Goal: Task Accomplishment & Management: Use online tool/utility

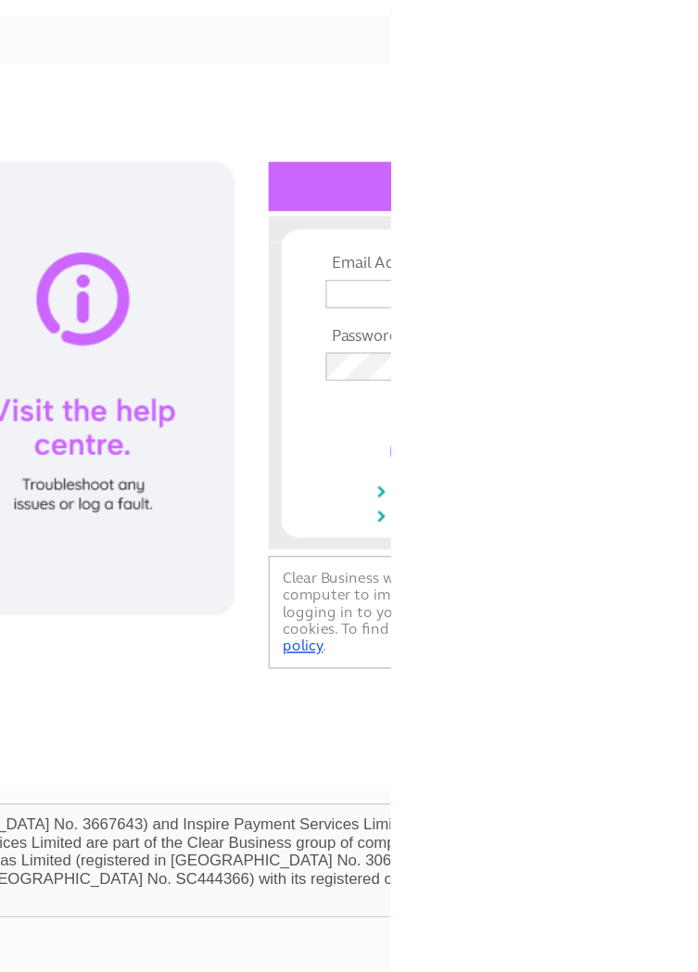
type input "ellertons1@aol.com"
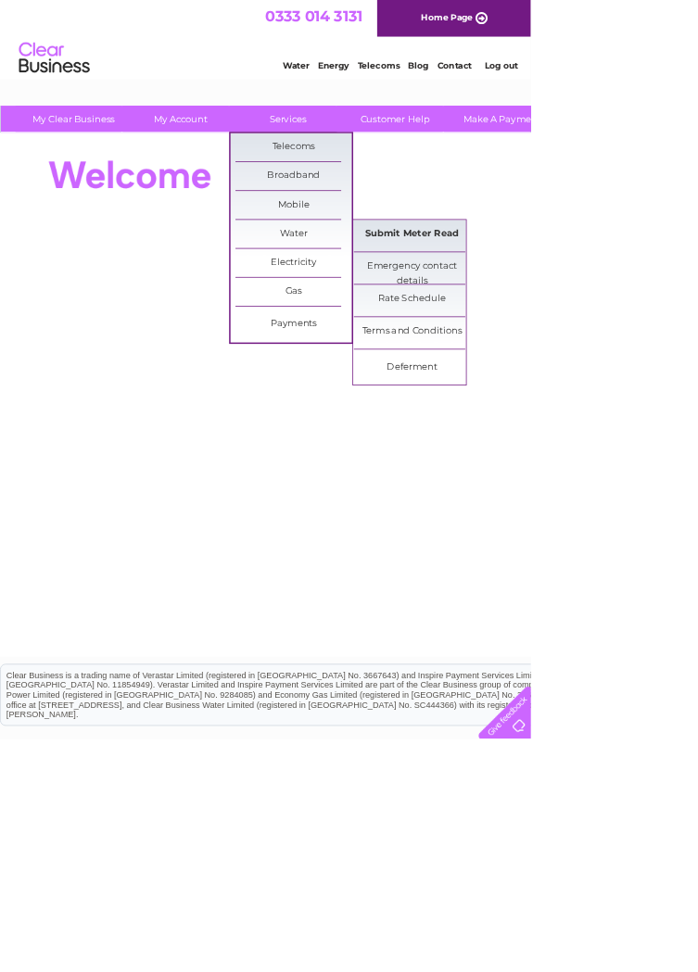
click at [579, 306] on link "Submit Meter Read" at bounding box center [541, 307] width 153 height 37
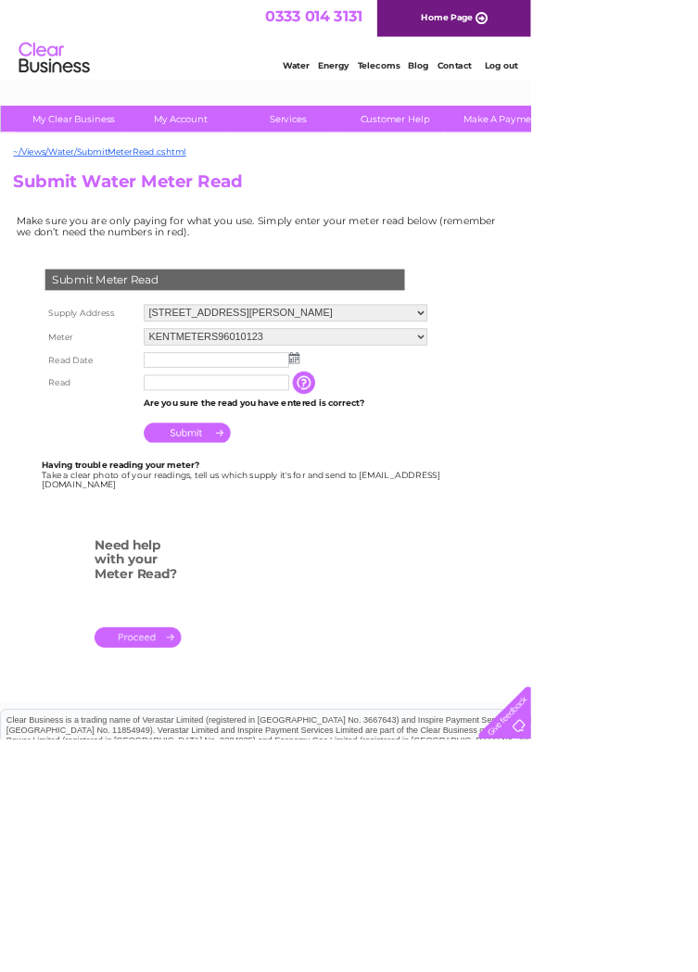
click at [356, 481] on input "text" at bounding box center [284, 473] width 191 height 20
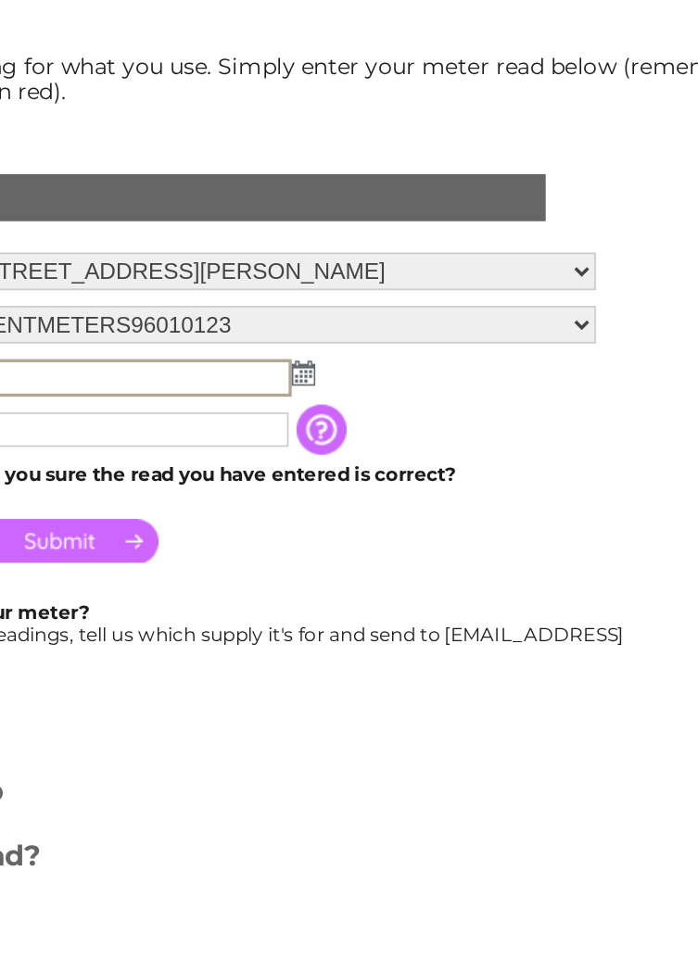
click at [386, 467] on img at bounding box center [389, 471] width 14 height 15
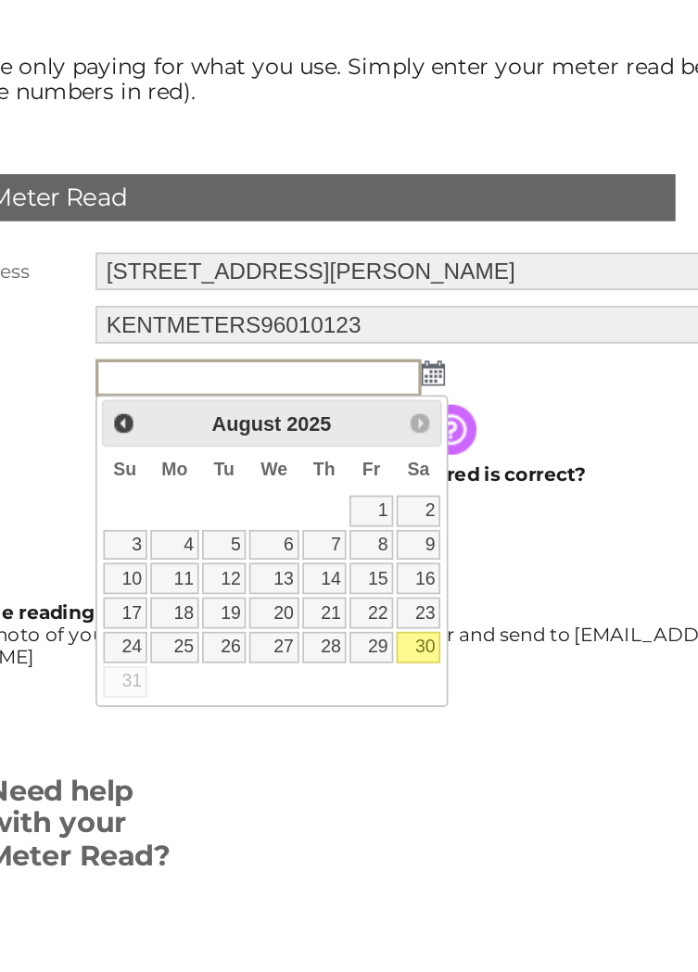
click at [378, 633] on link "30" at bounding box center [380, 633] width 26 height 19
type input "2025/08/30"
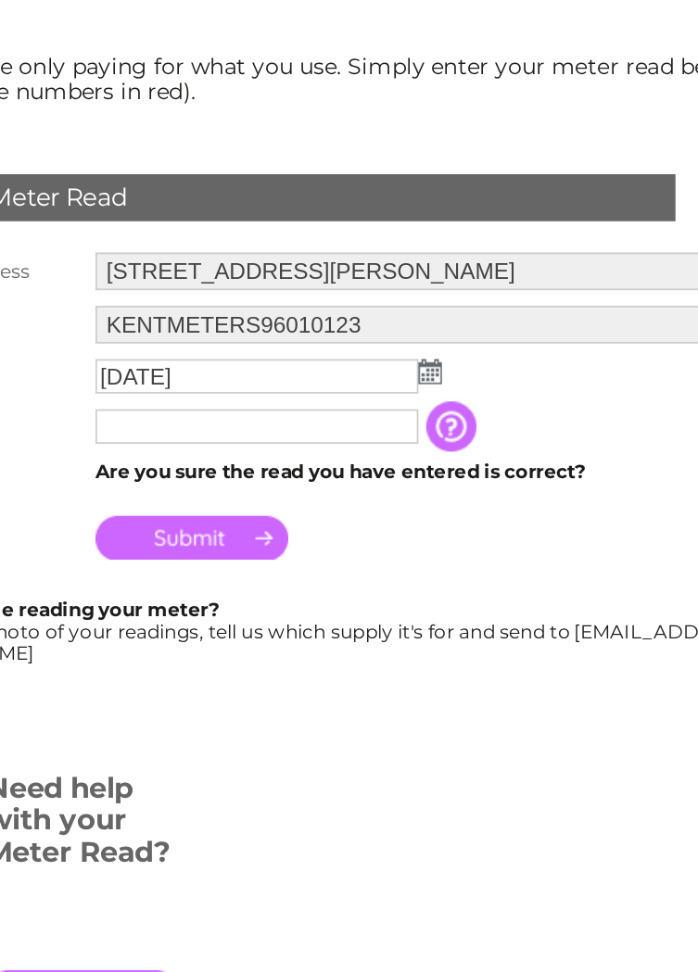
click at [346, 504] on input "text" at bounding box center [284, 503] width 191 height 20
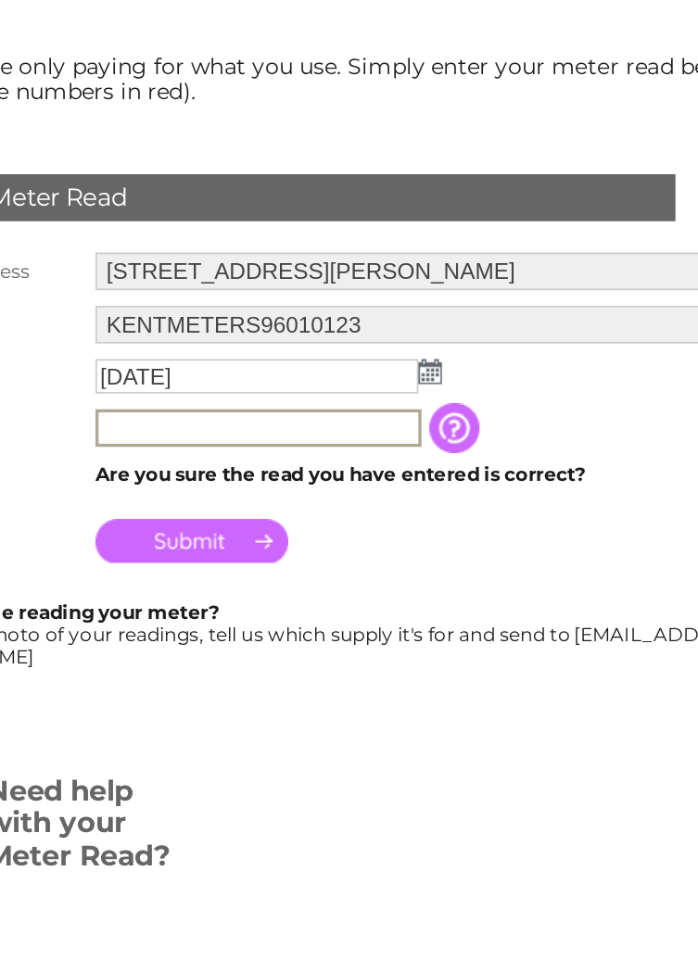
type input "177"
click at [271, 573] on input "Submit" at bounding box center [246, 571] width 114 height 26
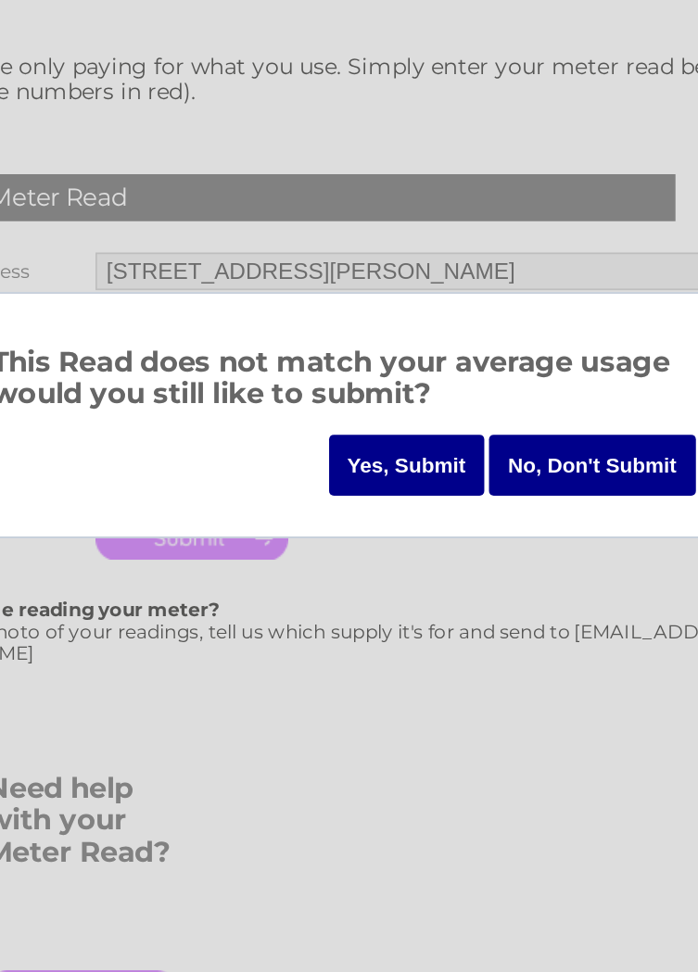
click at [381, 522] on input "Yes, Submit" at bounding box center [373, 526] width 93 height 36
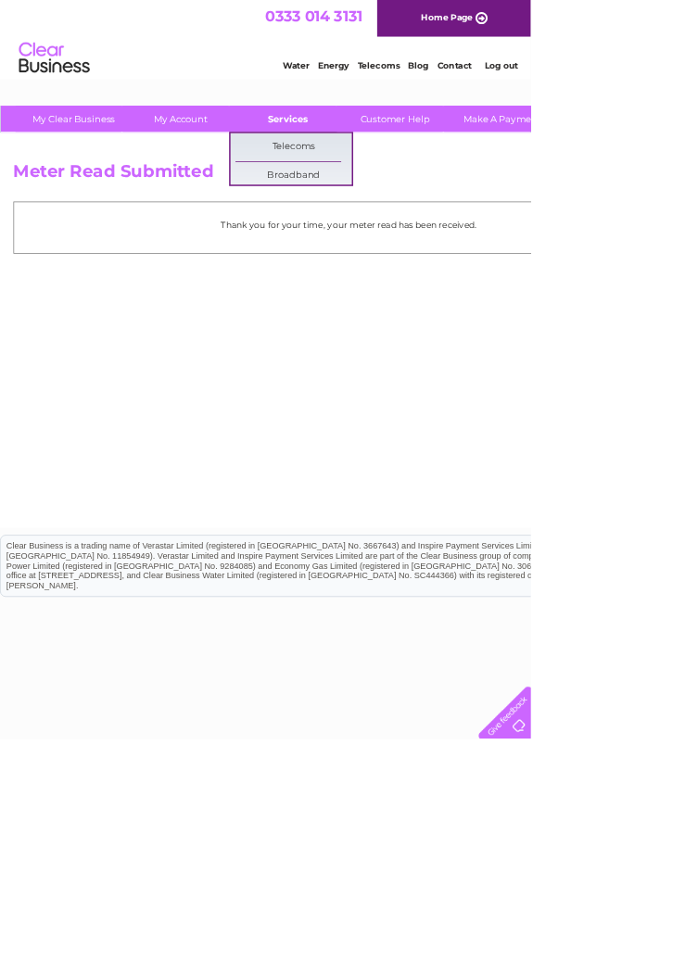
click at [376, 155] on link "Services" at bounding box center [378, 156] width 153 height 34
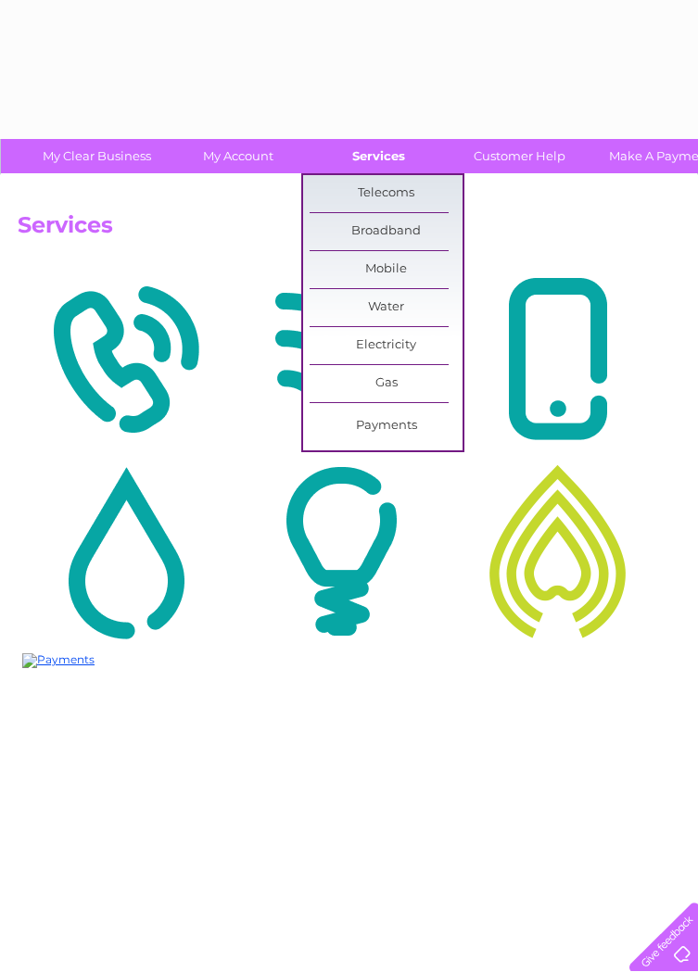
click at [374, 163] on link "Services" at bounding box center [378, 156] width 153 height 34
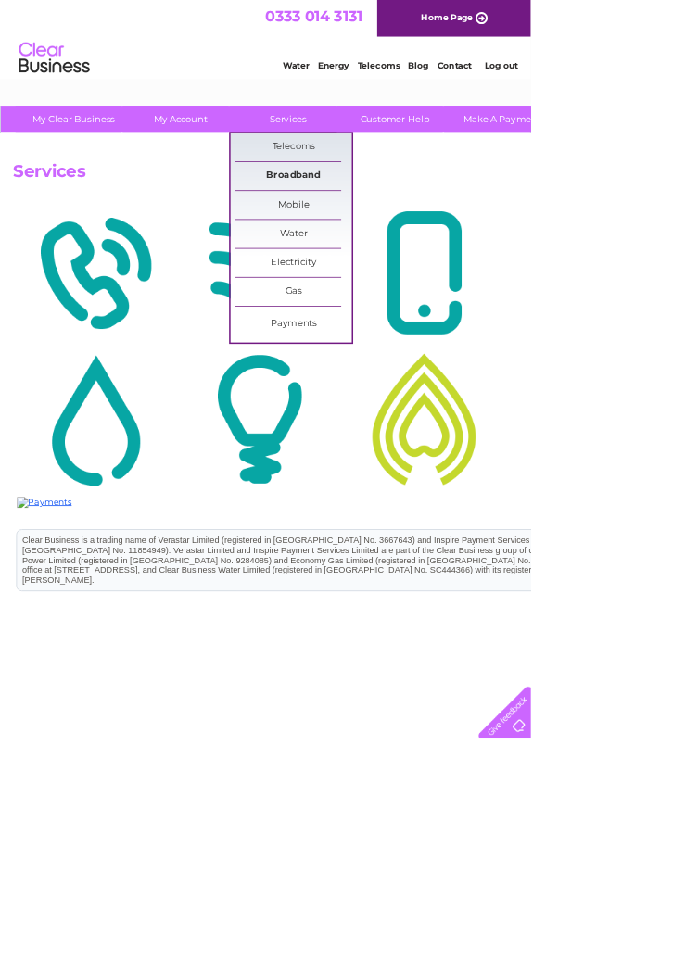
click at [378, 168] on link "Services" at bounding box center [378, 156] width 153 height 34
click at [529, 354] on link "Submit Meter Read" at bounding box center [541, 350] width 153 height 37
click at [540, 349] on link "Submit Meter Read" at bounding box center [541, 350] width 153 height 37
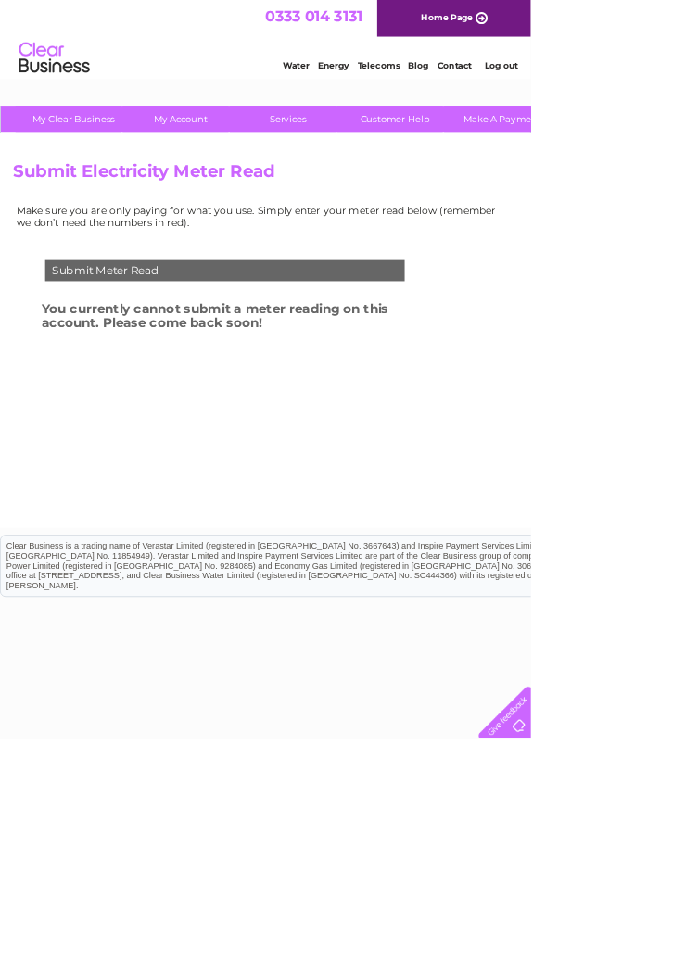
click at [603, 25] on link "Home Page" at bounding box center [597, 24] width 202 height 48
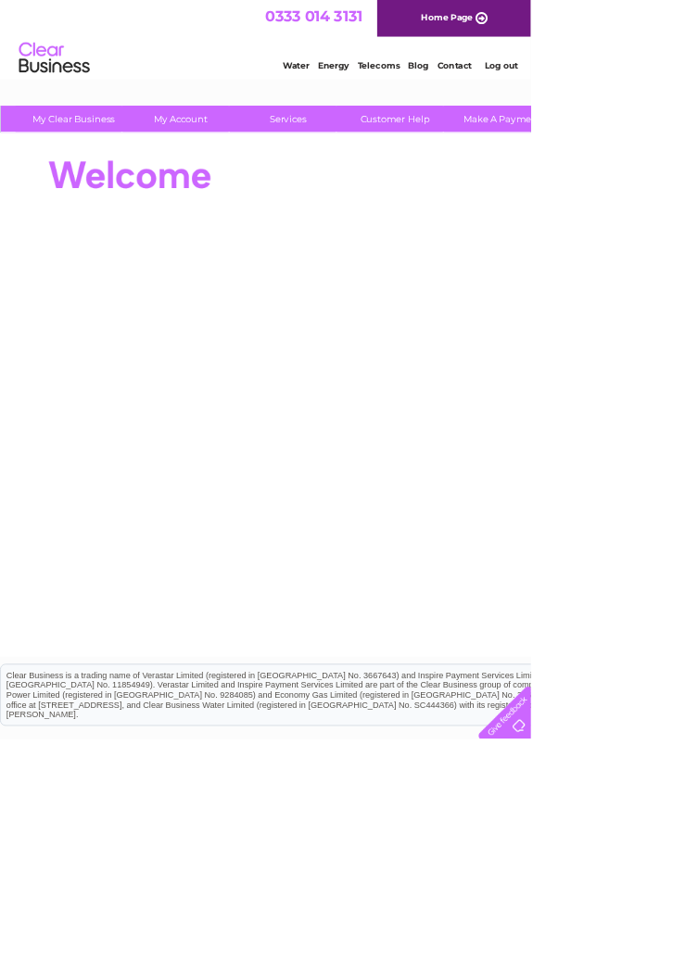
click at [663, 78] on li "Log out" at bounding box center [659, 85] width 56 height 23
click at [667, 83] on link "Log out" at bounding box center [658, 86] width 44 height 14
